Goal: Transaction & Acquisition: Book appointment/travel/reservation

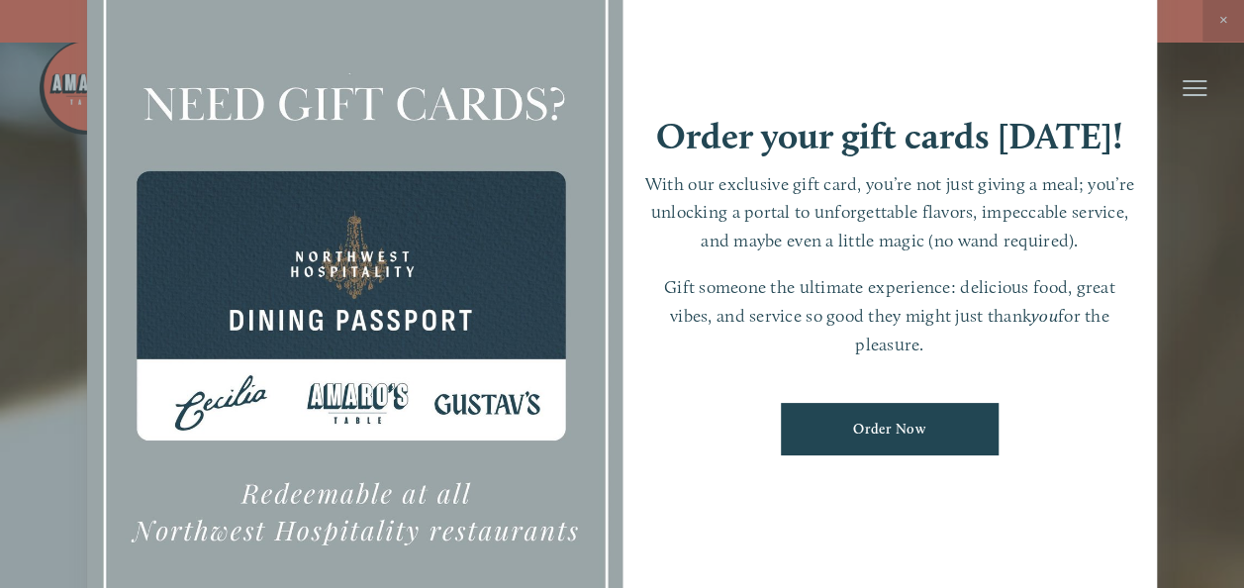
click at [1196, 295] on div at bounding box center [622, 294] width 1244 height 588
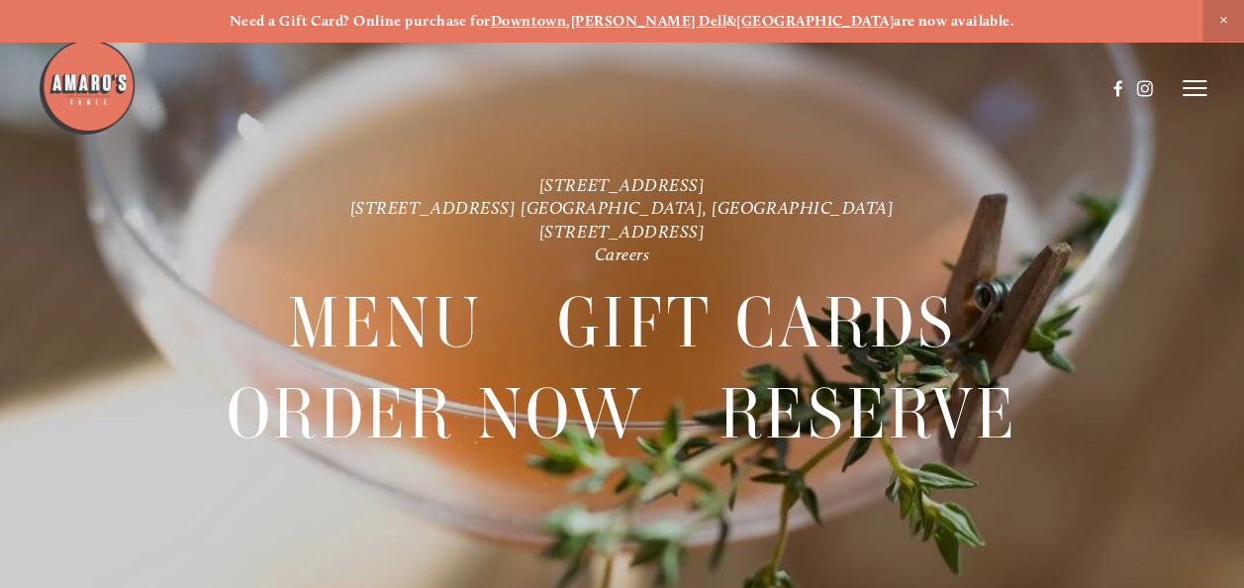
click at [1193, 81] on line at bounding box center [1194, 81] width 24 height 0
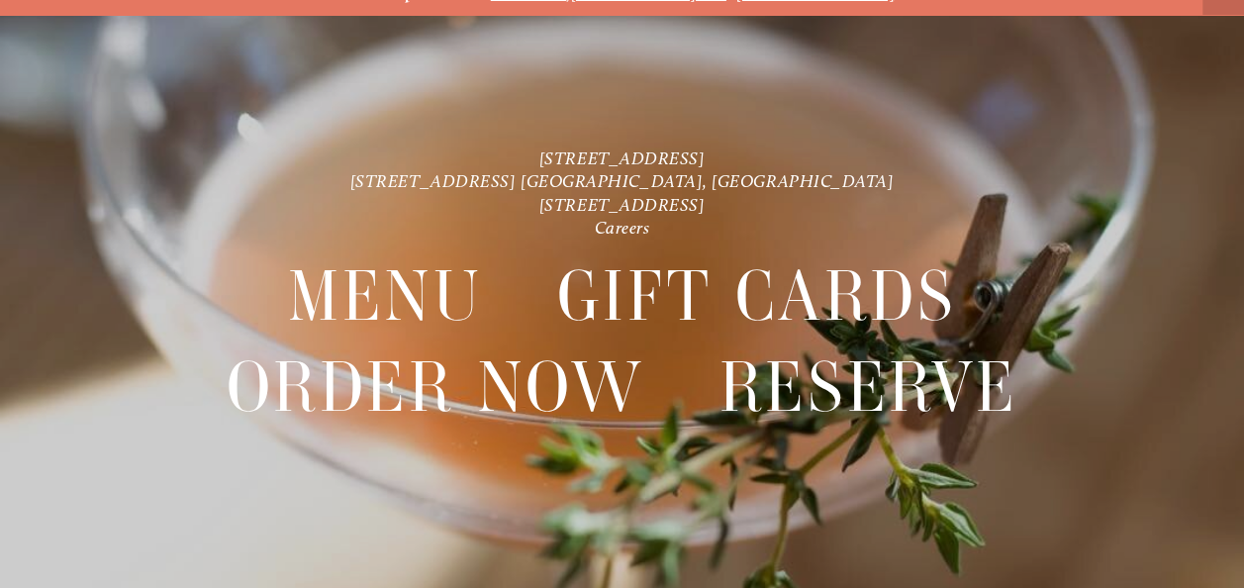
scroll to position [42, 0]
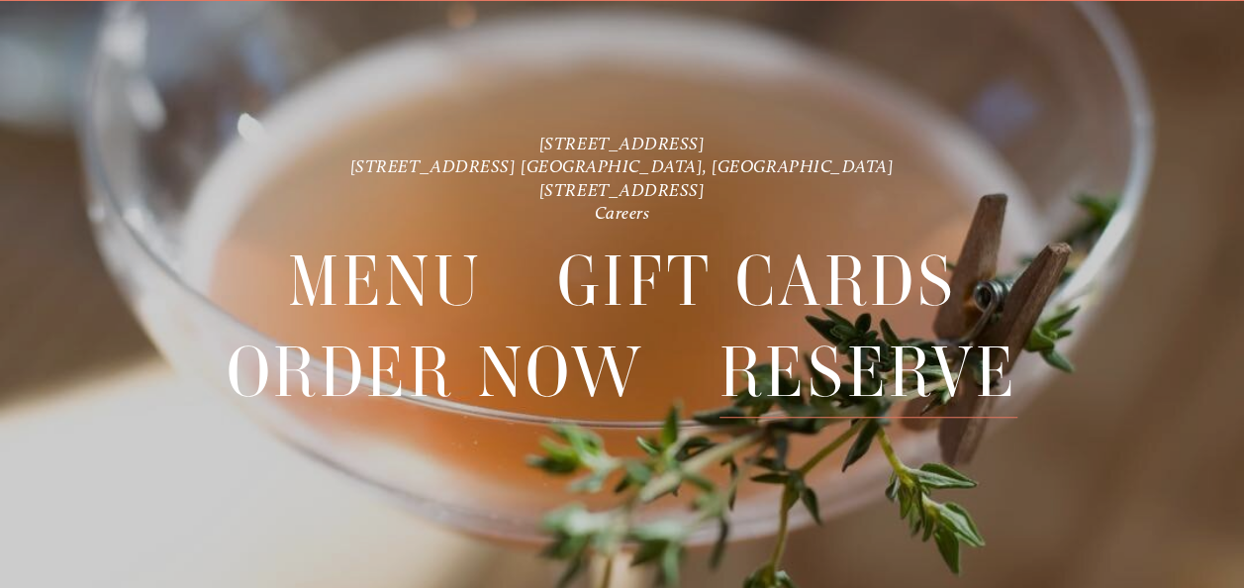
click at [943, 351] on span "Reserve" at bounding box center [868, 372] width 299 height 90
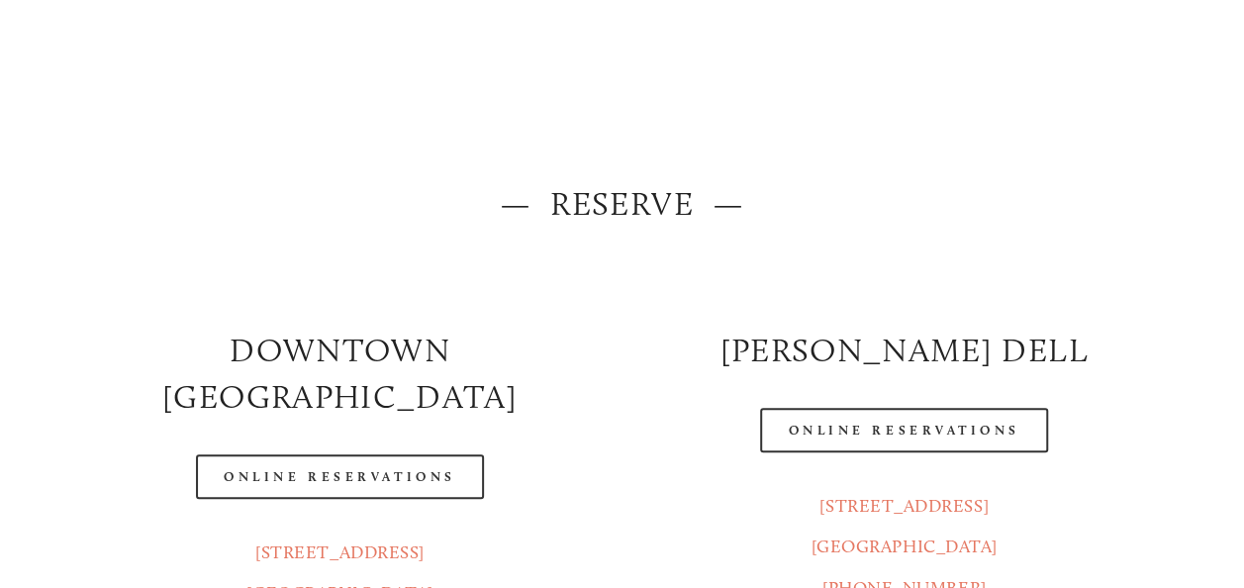
scroll to position [106, 0]
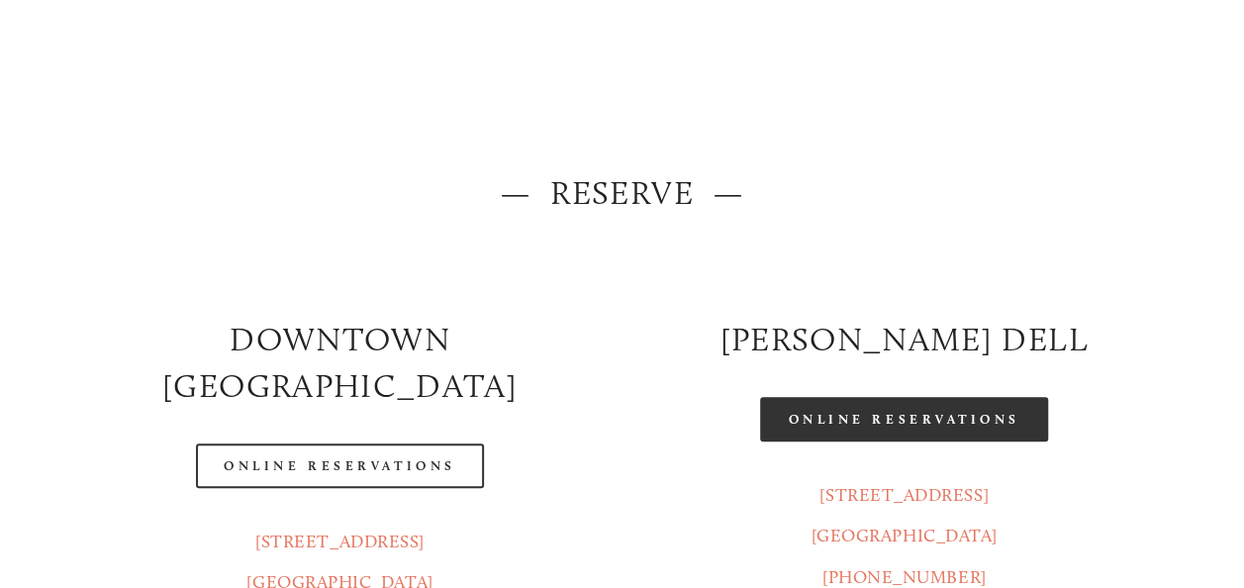
click at [958, 421] on link "Online Reservations" at bounding box center [903, 419] width 287 height 45
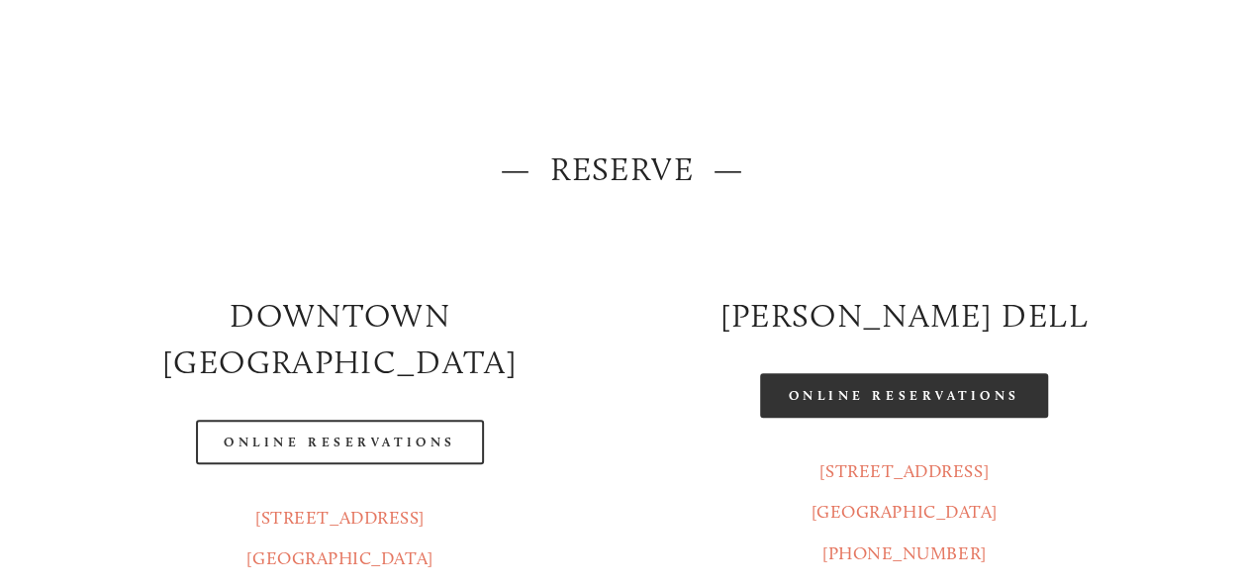
scroll to position [172, 0]
